Goal: Transaction & Acquisition: Download file/media

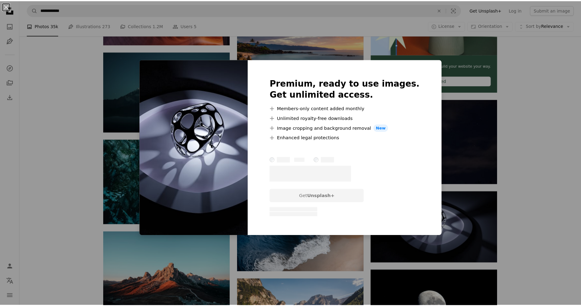
scroll to position [1634, 0]
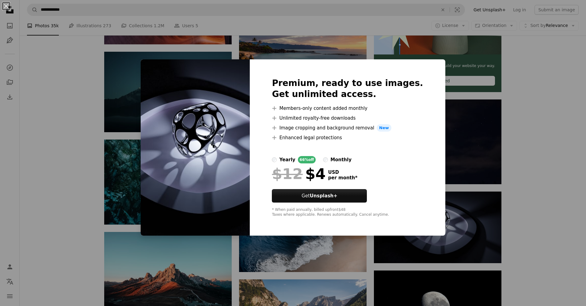
click at [551, 94] on div "An X shape Premium, ready to use images. Get unlimited access. A plus sign Memb…" at bounding box center [293, 153] width 586 height 306
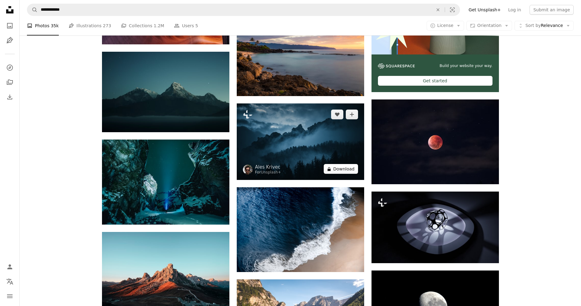
click at [340, 166] on button "A lock Download" at bounding box center [341, 169] width 34 height 10
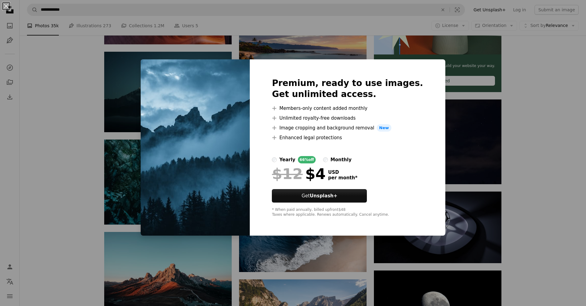
click at [453, 173] on div "An X shape Premium, ready to use images. Get unlimited access. A plus sign Memb…" at bounding box center [293, 153] width 586 height 306
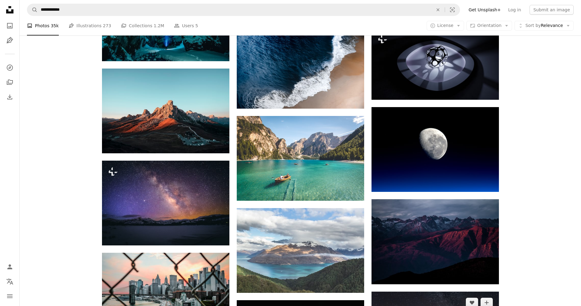
scroll to position [1838, 0]
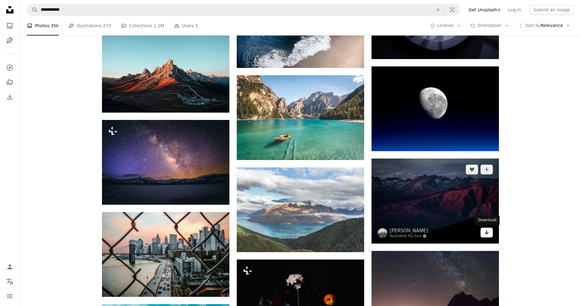
click at [489, 234] on icon "Arrow pointing down" at bounding box center [486, 232] width 5 height 7
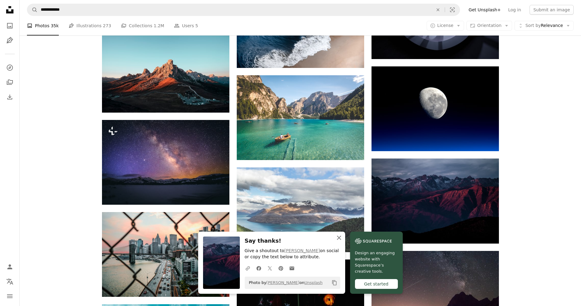
click at [339, 236] on icon "An X shape" at bounding box center [338, 237] width 7 height 7
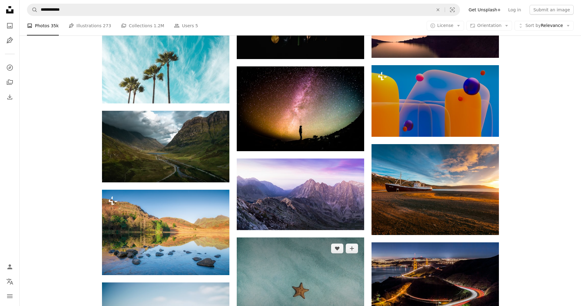
scroll to position [2165, 0]
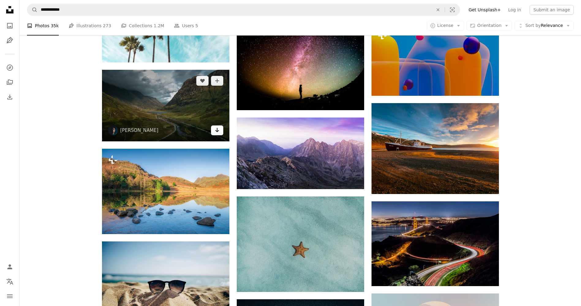
click at [217, 132] on icon "Arrow pointing down" at bounding box center [217, 130] width 5 height 7
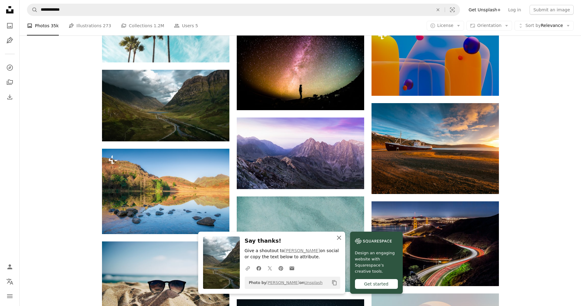
click at [339, 238] on icon "button" at bounding box center [339, 238] width 4 height 4
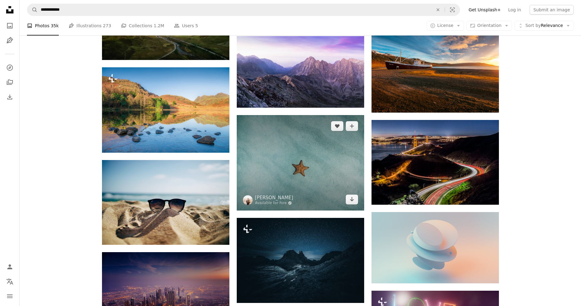
scroll to position [2288, 0]
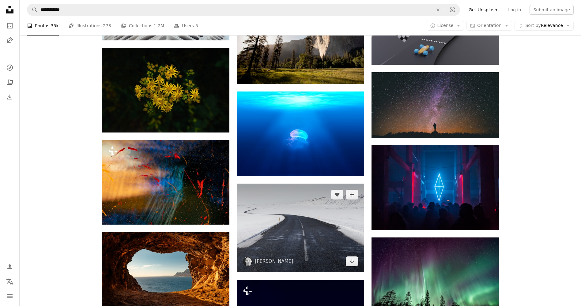
scroll to position [2941, 0]
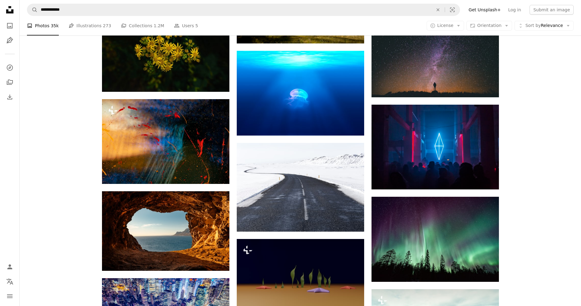
drag, startPoint x: 532, startPoint y: 106, endPoint x: 515, endPoint y: 107, distance: 17.5
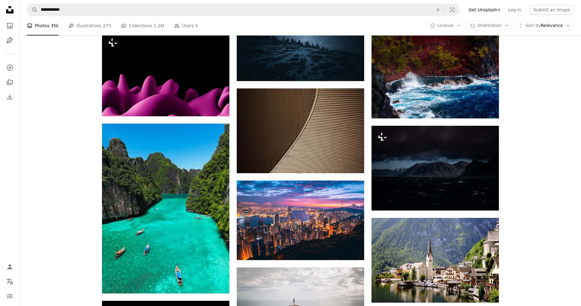
scroll to position [5024, 0]
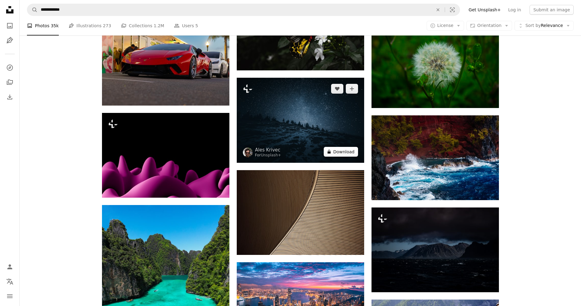
click at [349, 151] on button "A lock Download" at bounding box center [341, 152] width 34 height 10
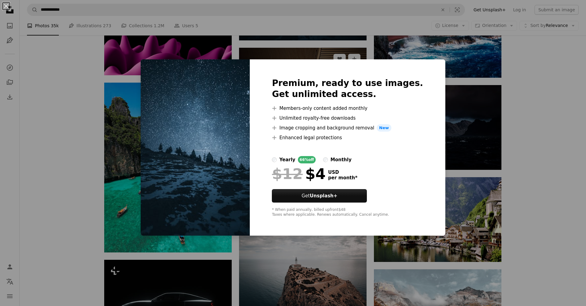
drag, startPoint x: 551, startPoint y: 133, endPoint x: 362, endPoint y: 188, distance: 196.8
click at [551, 137] on div "An X shape Premium, ready to use images. Get unlimited access. A plus sign Memb…" at bounding box center [293, 153] width 586 height 306
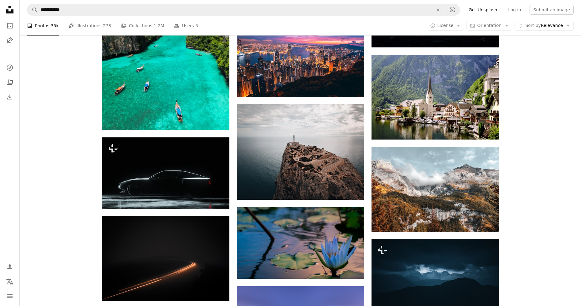
scroll to position [5392, 0]
